Goal: Task Accomplishment & Management: Manage account settings

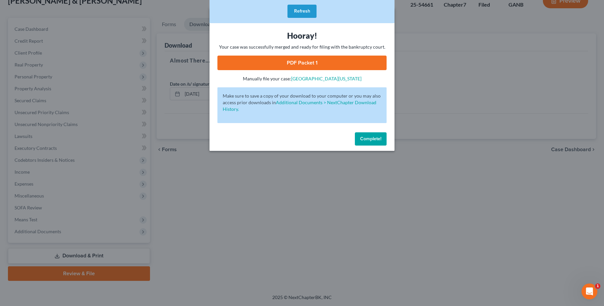
click at [378, 139] on span "Complete!" at bounding box center [370, 139] width 21 height 6
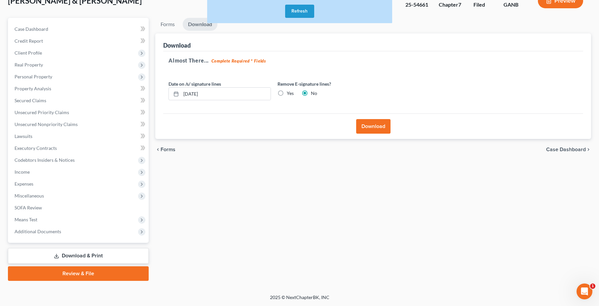
click at [291, 10] on button "Refresh" at bounding box center [299, 11] width 29 height 13
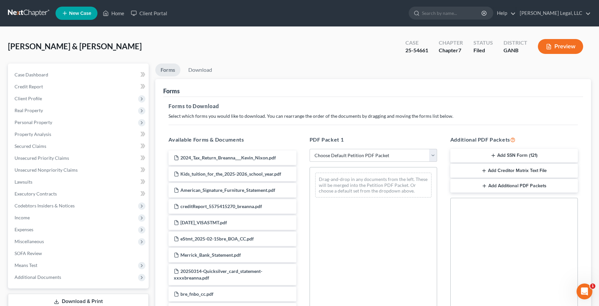
click at [32, 17] on link at bounding box center [29, 13] width 42 height 12
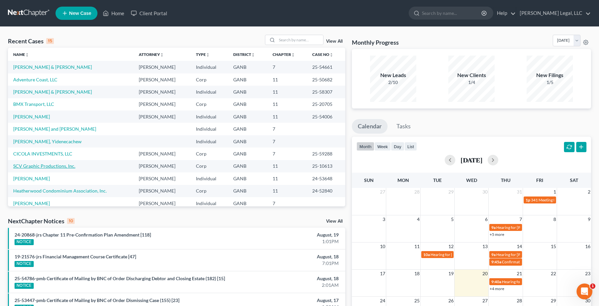
click at [52, 166] on link "SCV Graphic Productions, Inc." at bounding box center [44, 166] width 62 height 6
select select "6"
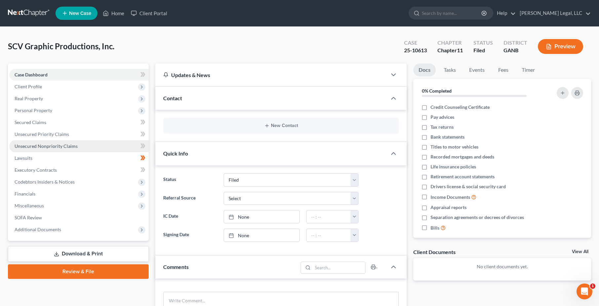
click at [58, 144] on span "Unsecured Nonpriority Claims" at bounding box center [46, 146] width 63 height 6
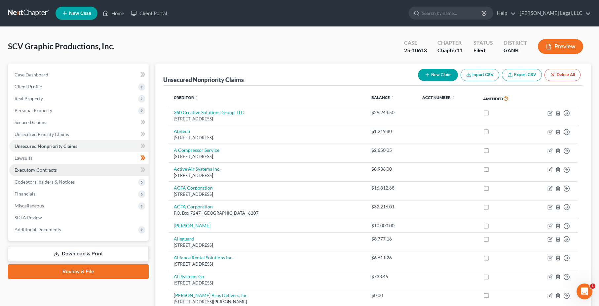
click at [98, 173] on link "Executory Contracts" at bounding box center [78, 170] width 139 height 12
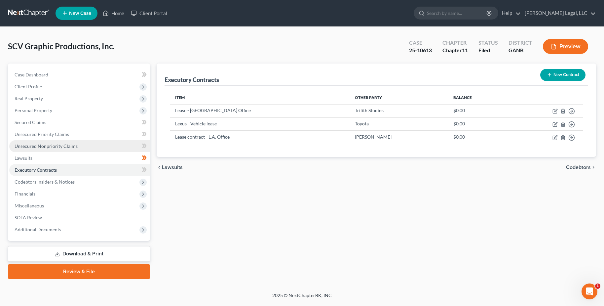
click at [68, 145] on span "Unsecured Nonpriority Claims" at bounding box center [46, 146] width 63 height 6
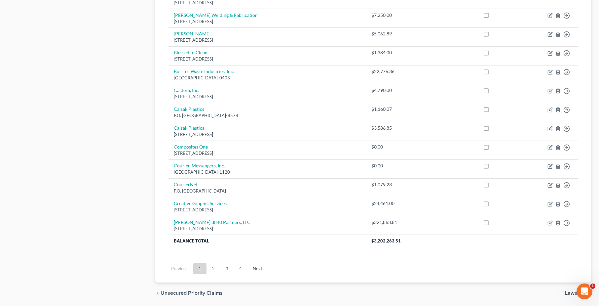
scroll to position [453, 0]
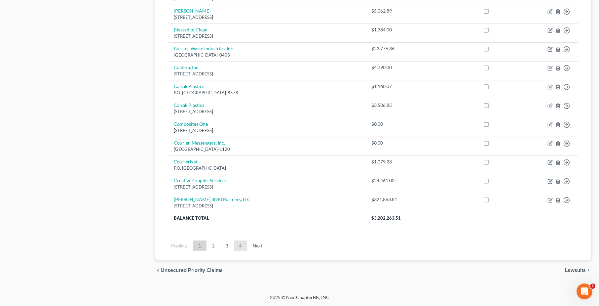
click at [243, 243] on link "4" at bounding box center [240, 245] width 13 height 11
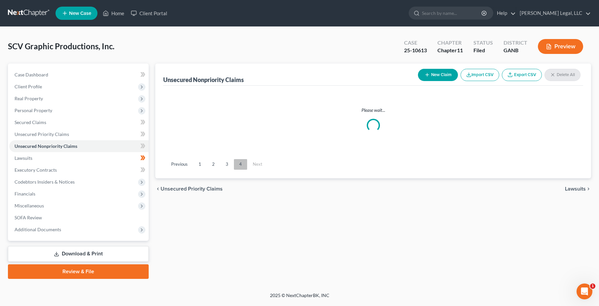
scroll to position [0, 0]
